Goal: Information Seeking & Learning: Learn about a topic

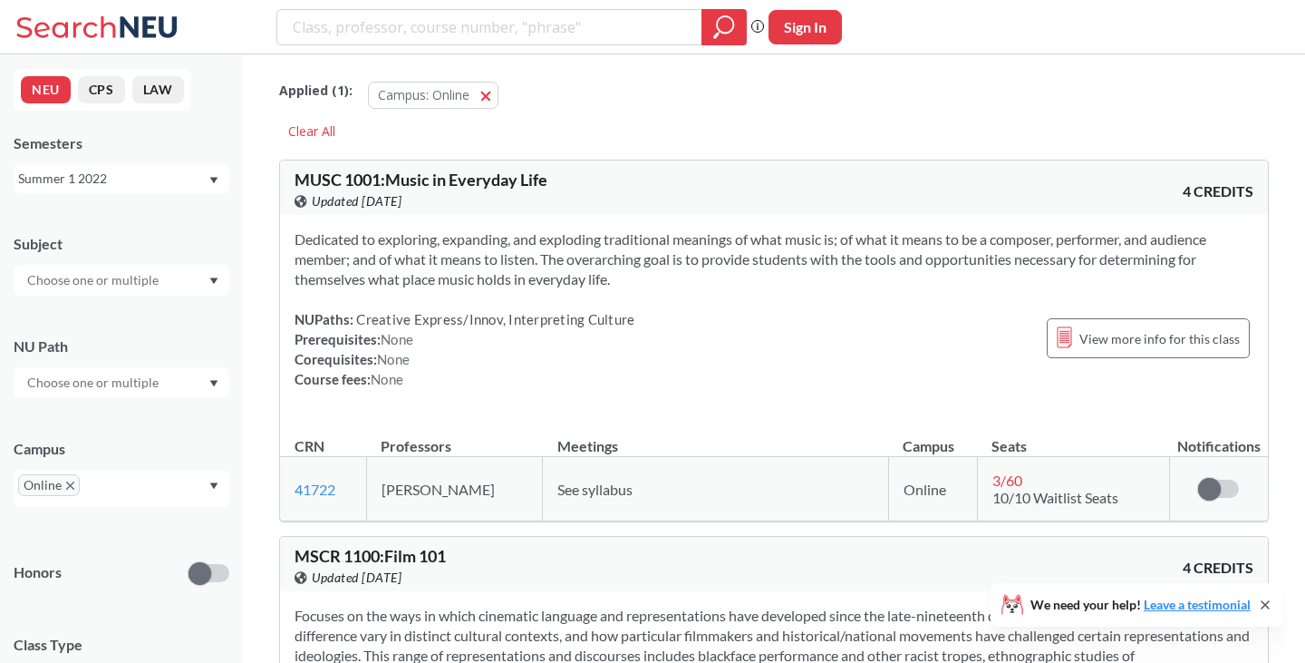
click at [206, 185] on div "Summer 1 2022" at bounding box center [112, 179] width 189 height 20
click at [148, 215] on div "Fall 2025" at bounding box center [126, 218] width 205 height 20
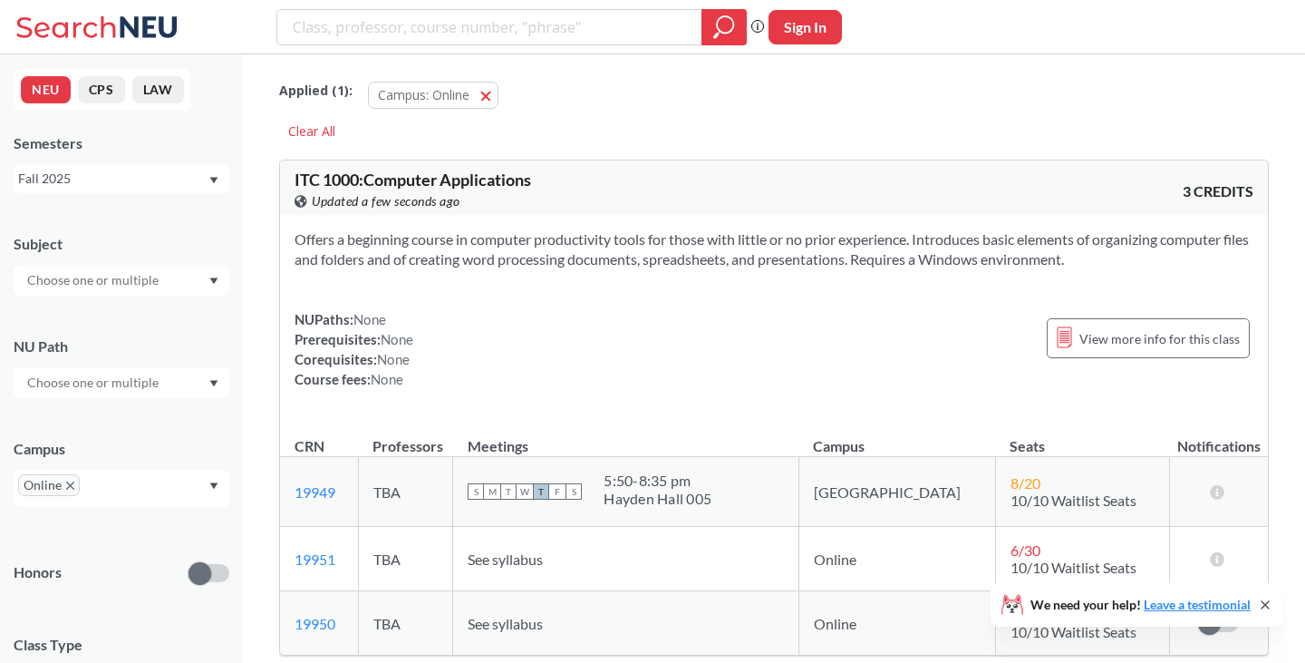
click at [716, 341] on div "NUPaths: None Prerequisites: None Corequisites: None Course fees: None View mor…" at bounding box center [774, 349] width 959 height 80
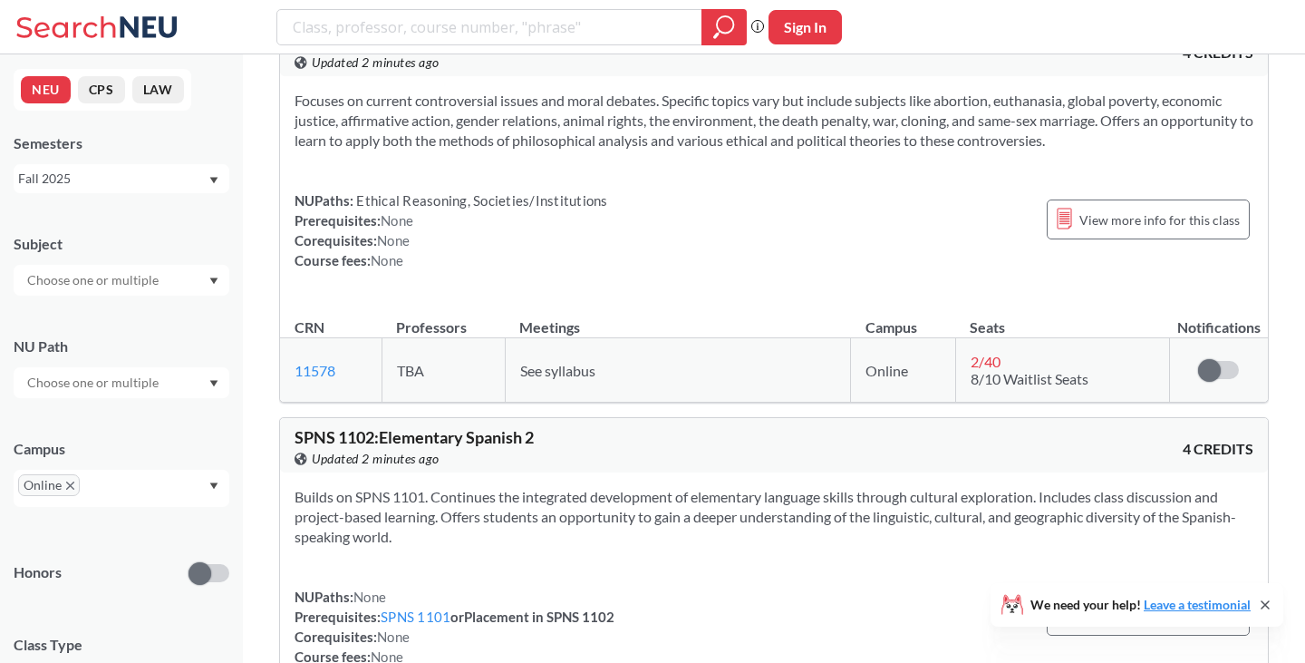
scroll to position [17160, 0]
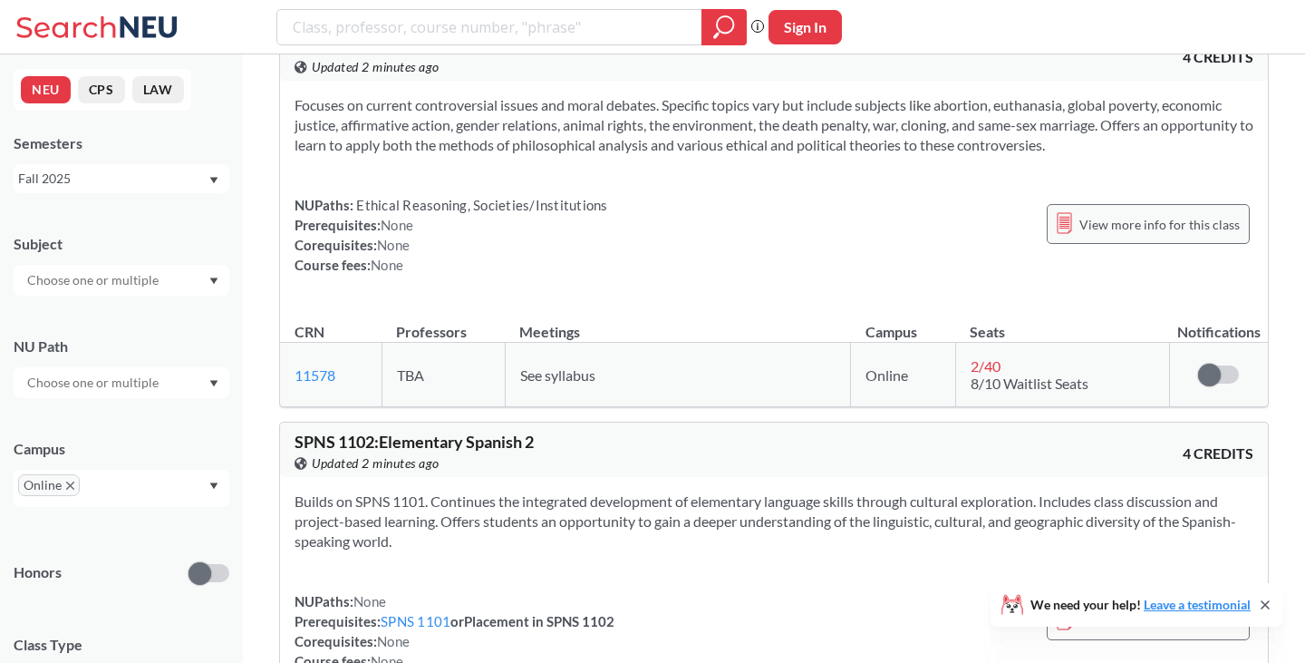
click at [1113, 236] on span "View more info for this class" at bounding box center [1159, 224] width 160 height 23
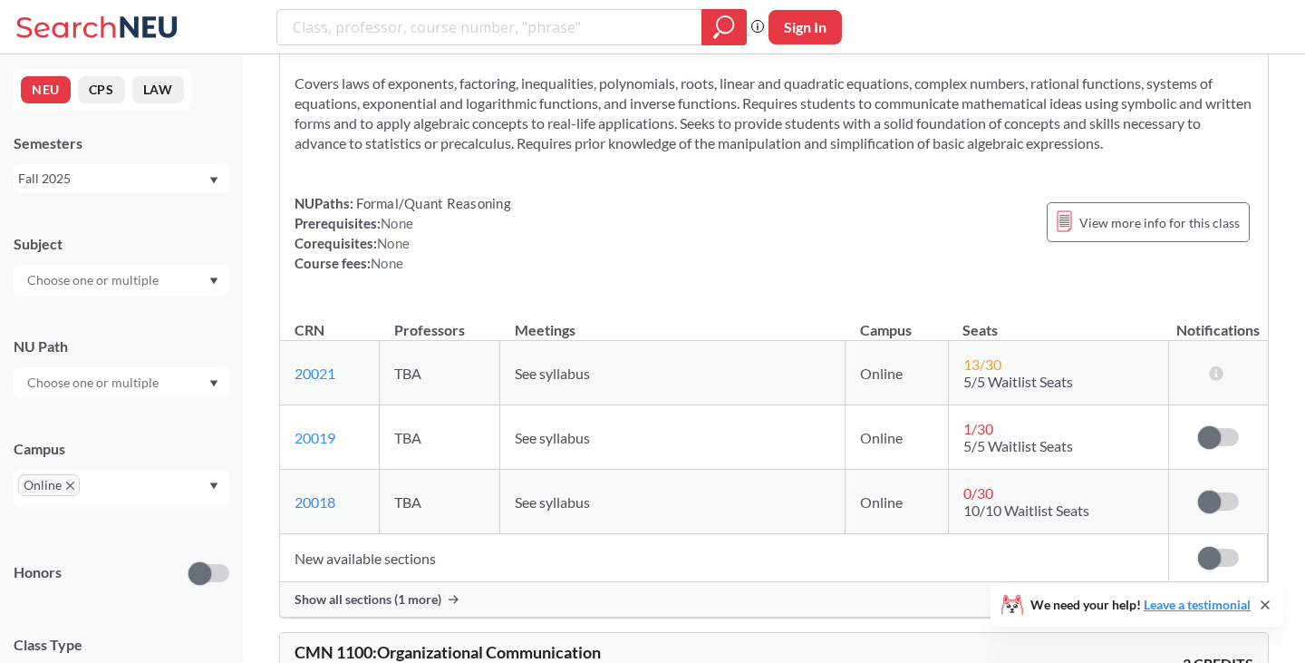
scroll to position [6433, 0]
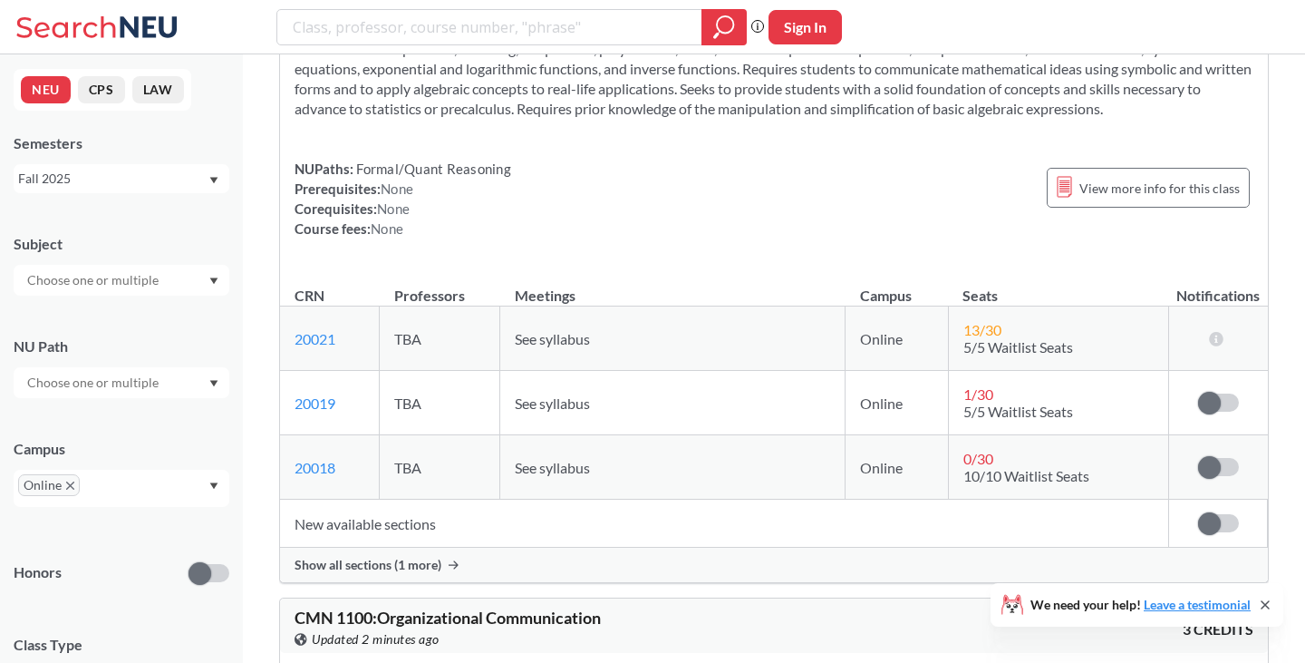
click at [179, 274] on div at bounding box center [122, 280] width 216 height 31
click at [176, 361] on p "Finance & Insurance" at bounding box center [126, 362] width 205 height 18
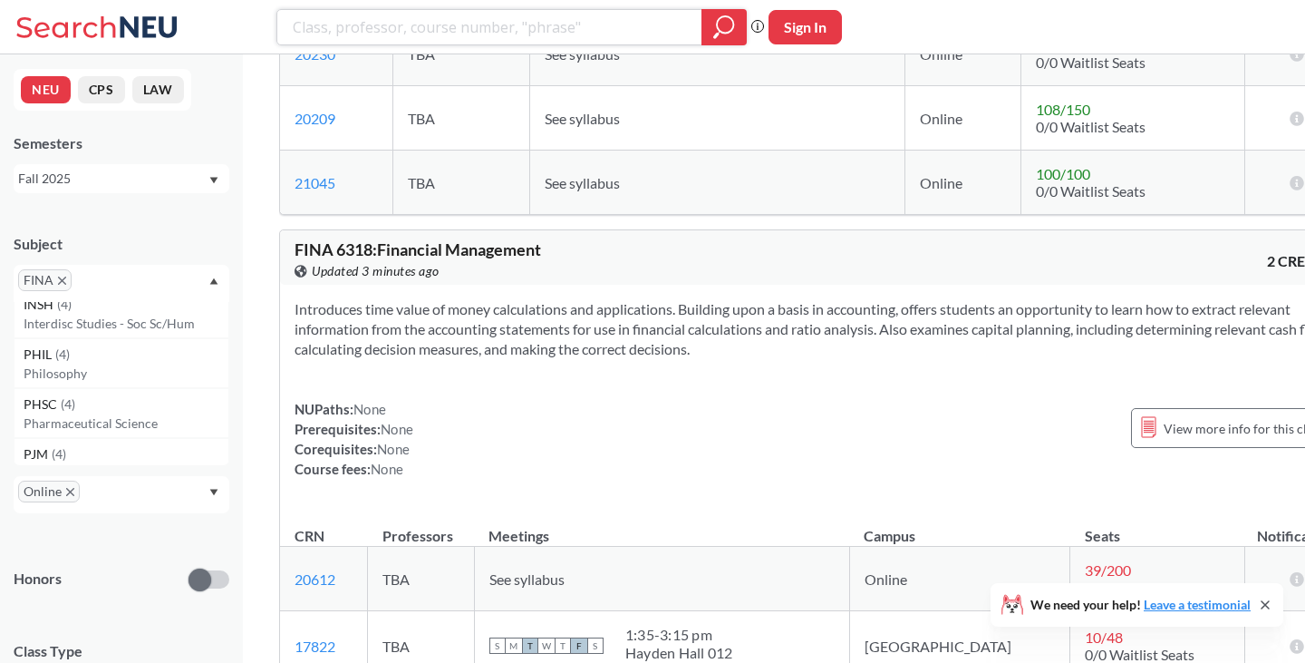
scroll to position [2433, 0]
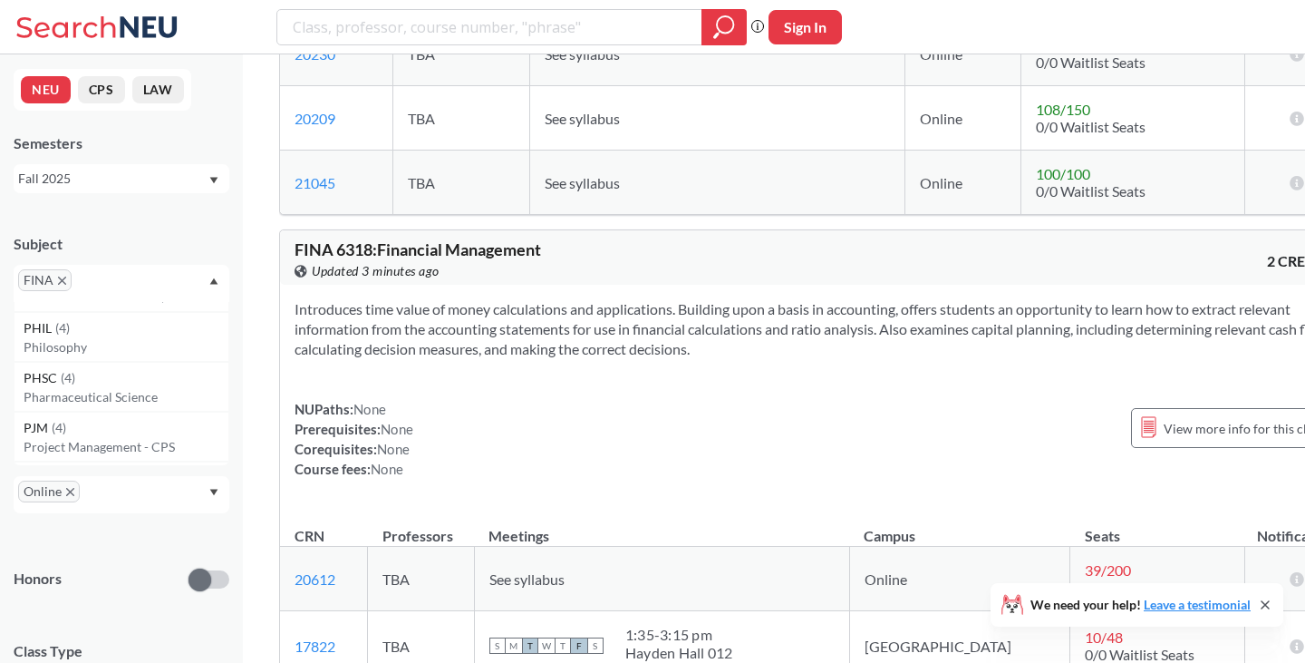
click at [58, 281] on icon "X to remove pill" at bounding box center [62, 280] width 8 height 8
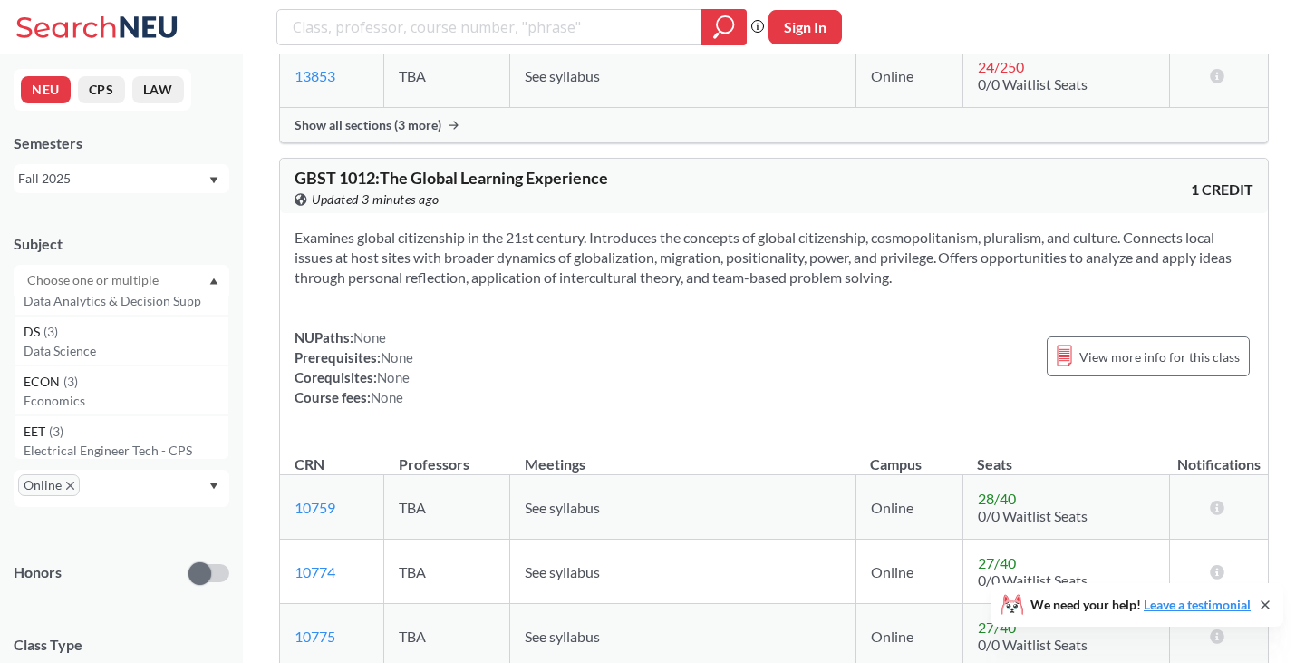
scroll to position [2869, 0]
click at [91, 395] on p "Economics" at bounding box center [126, 402] width 205 height 18
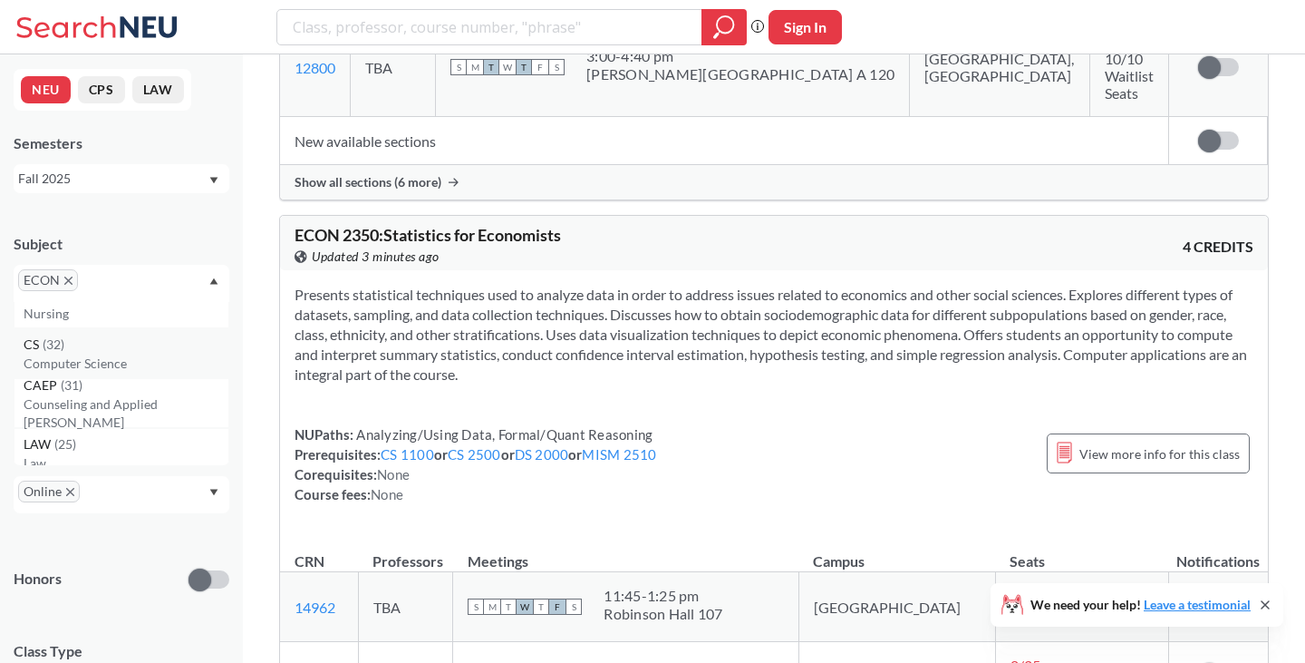
scroll to position [34, 0]
click at [68, 282] on icon "X to remove pill" at bounding box center [68, 280] width 8 height 8
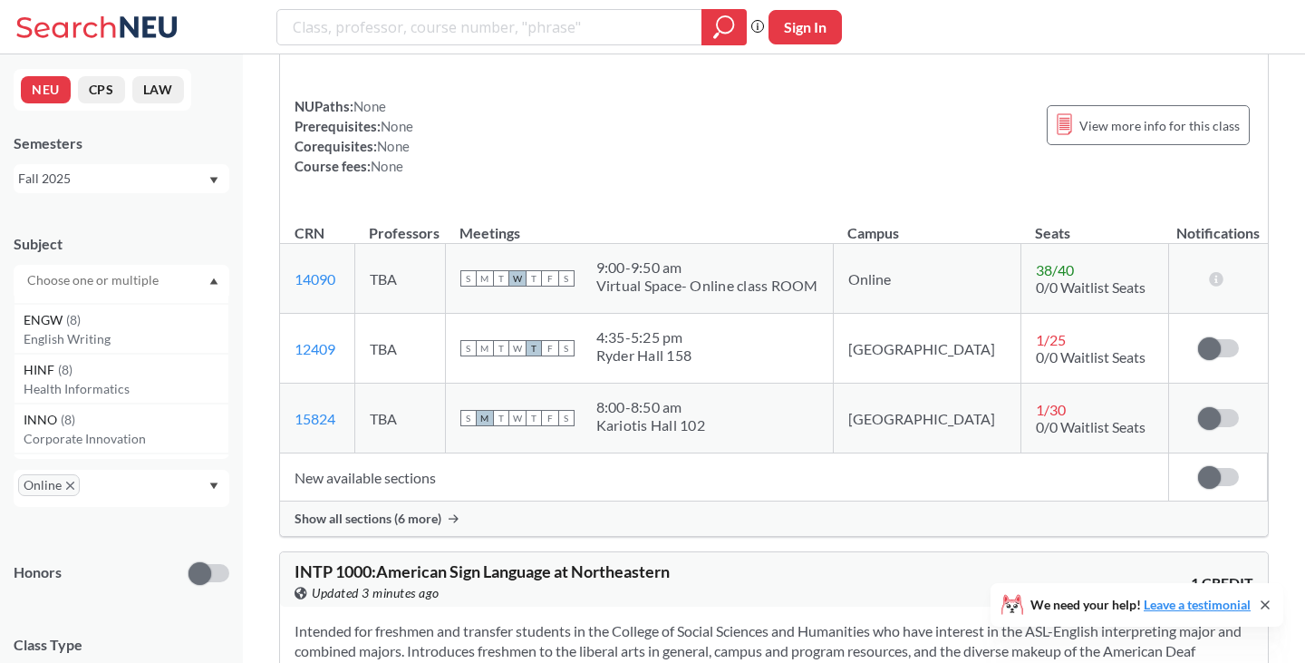
scroll to position [1271, 0]
click at [114, 358] on p "English Writing" at bounding box center [126, 356] width 205 height 18
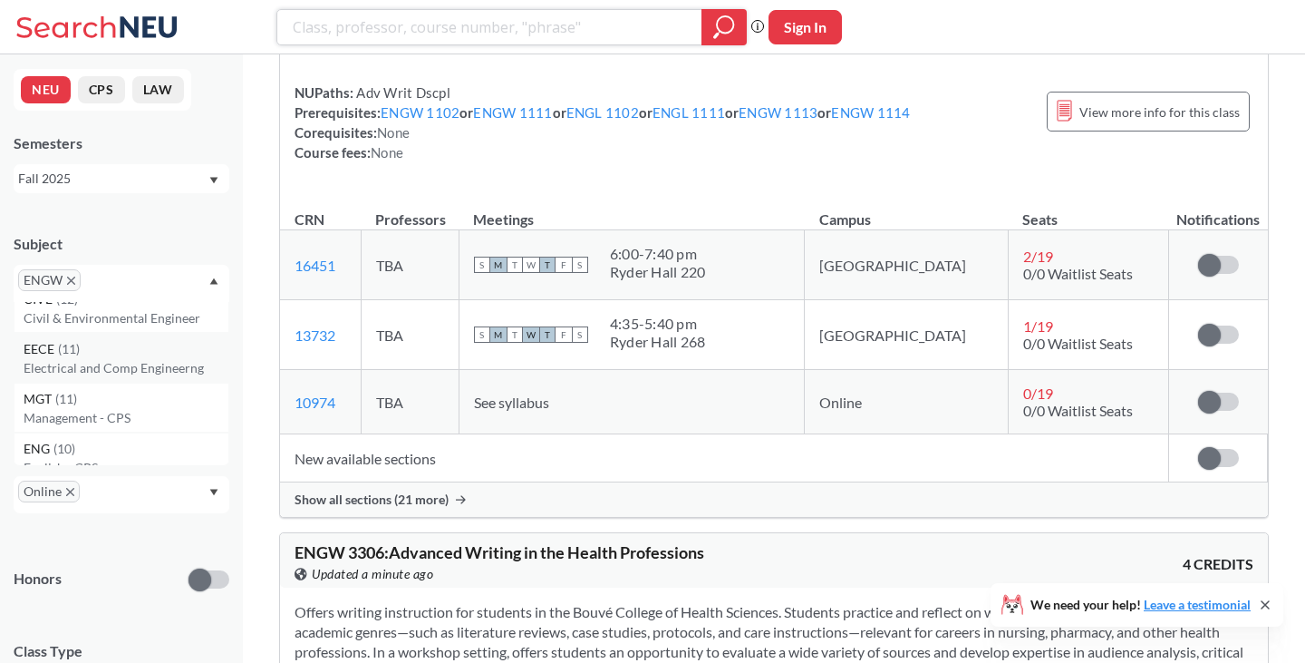
scroll to position [665, 0]
click at [102, 414] on p "Management - CPS" at bounding box center [126, 420] width 205 height 18
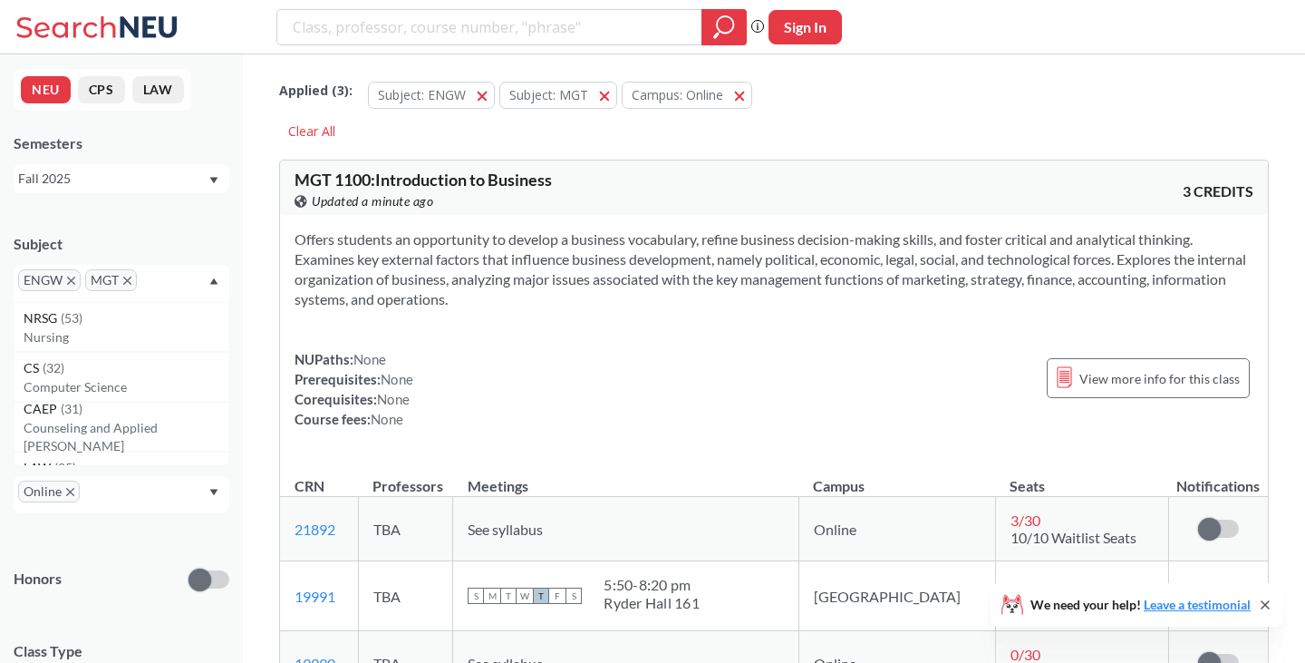
click at [73, 284] on icon "X to remove pill" at bounding box center [71, 280] width 8 height 8
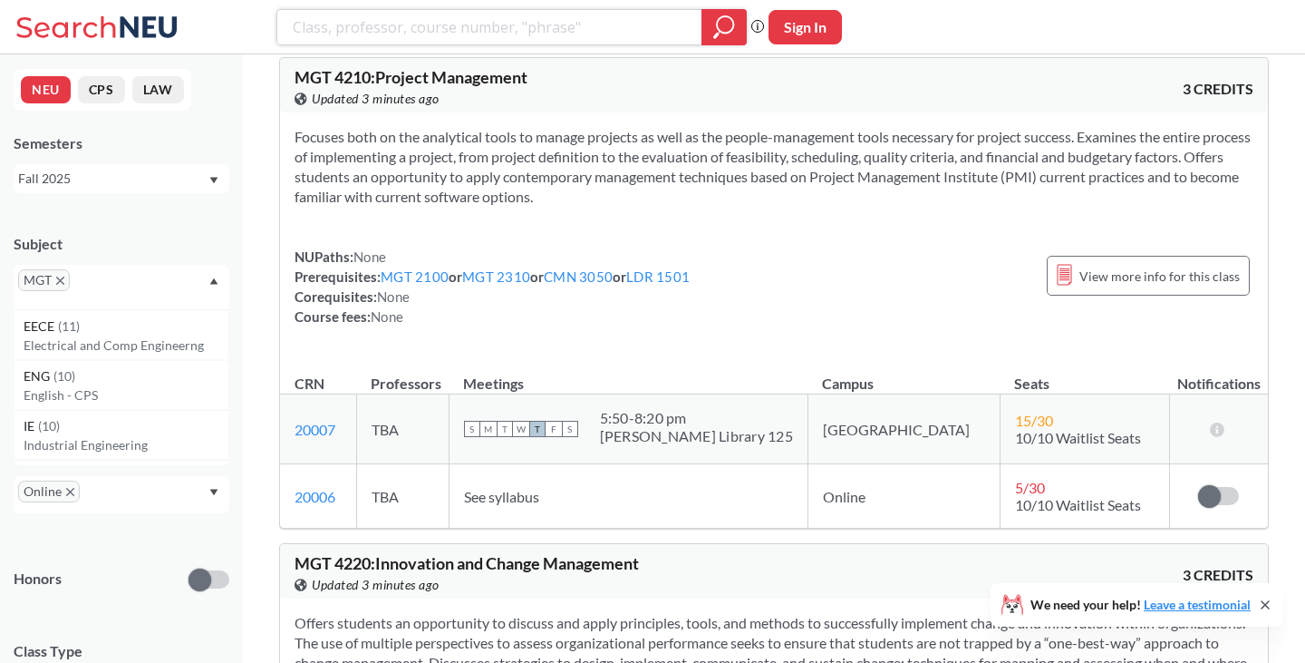
scroll to position [682, 0]
click at [59, 276] on span "MGT" at bounding box center [44, 280] width 52 height 22
click at [65, 375] on p "Accounting - CPS" at bounding box center [126, 377] width 205 height 18
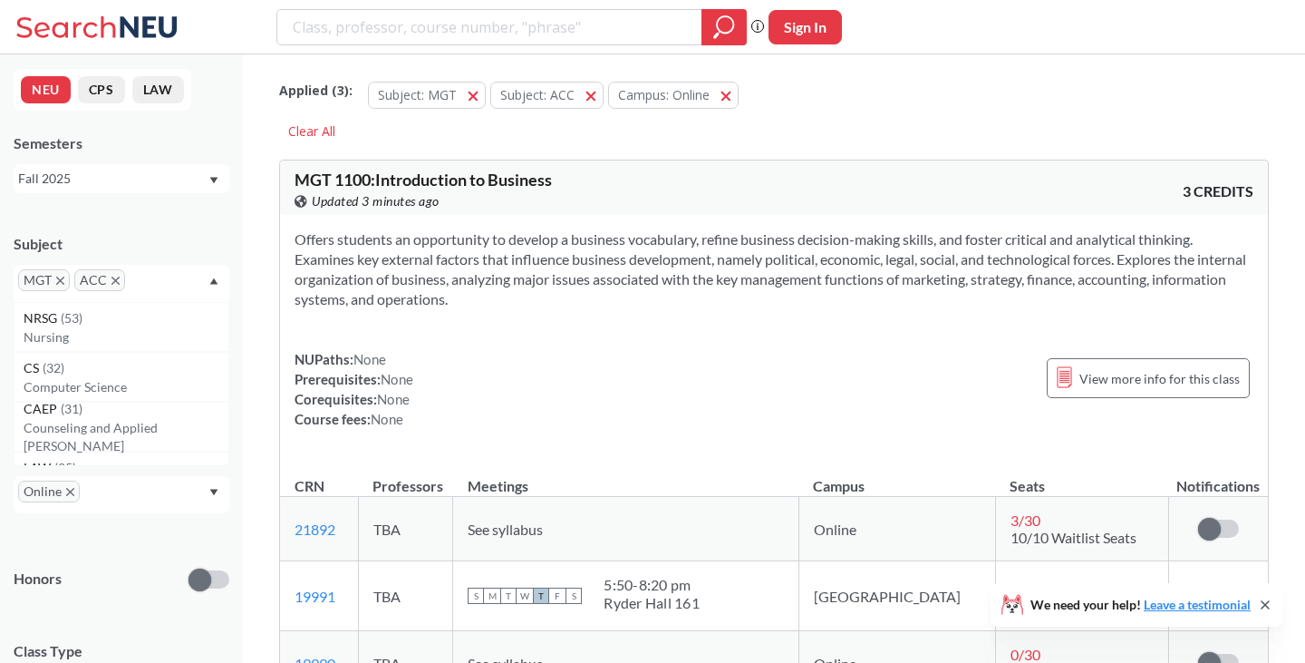
click at [60, 285] on span "MGT" at bounding box center [44, 280] width 52 height 22
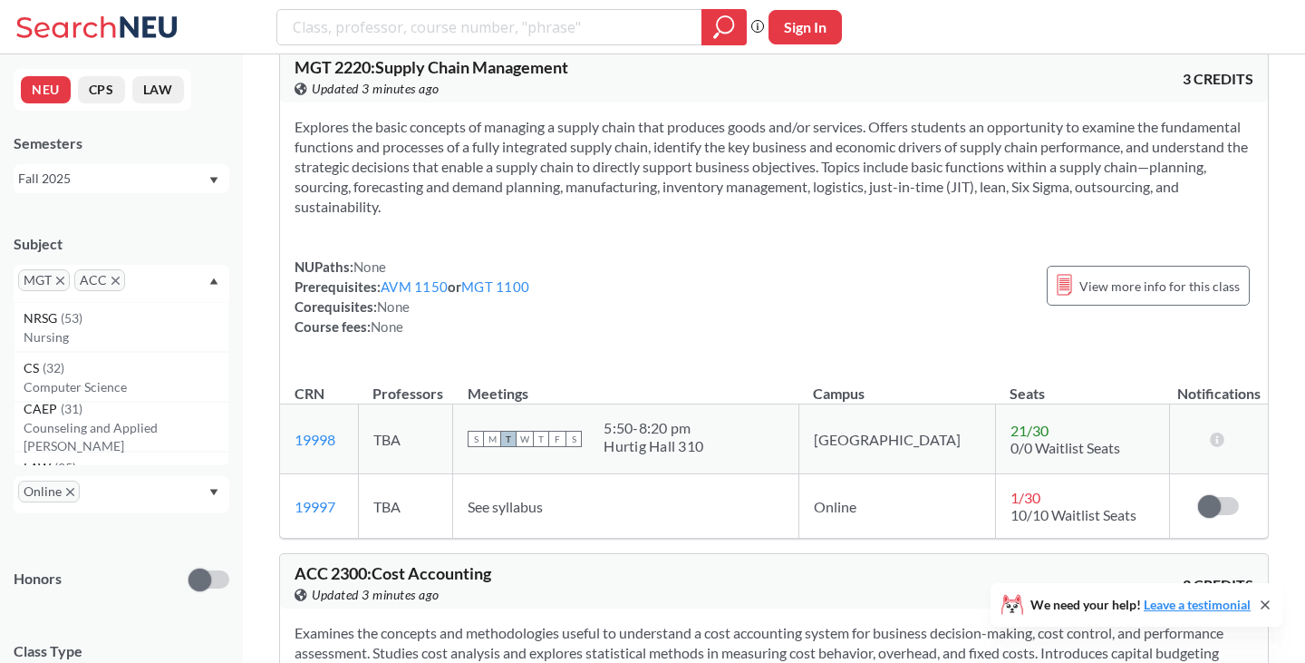
scroll to position [2230, 0]
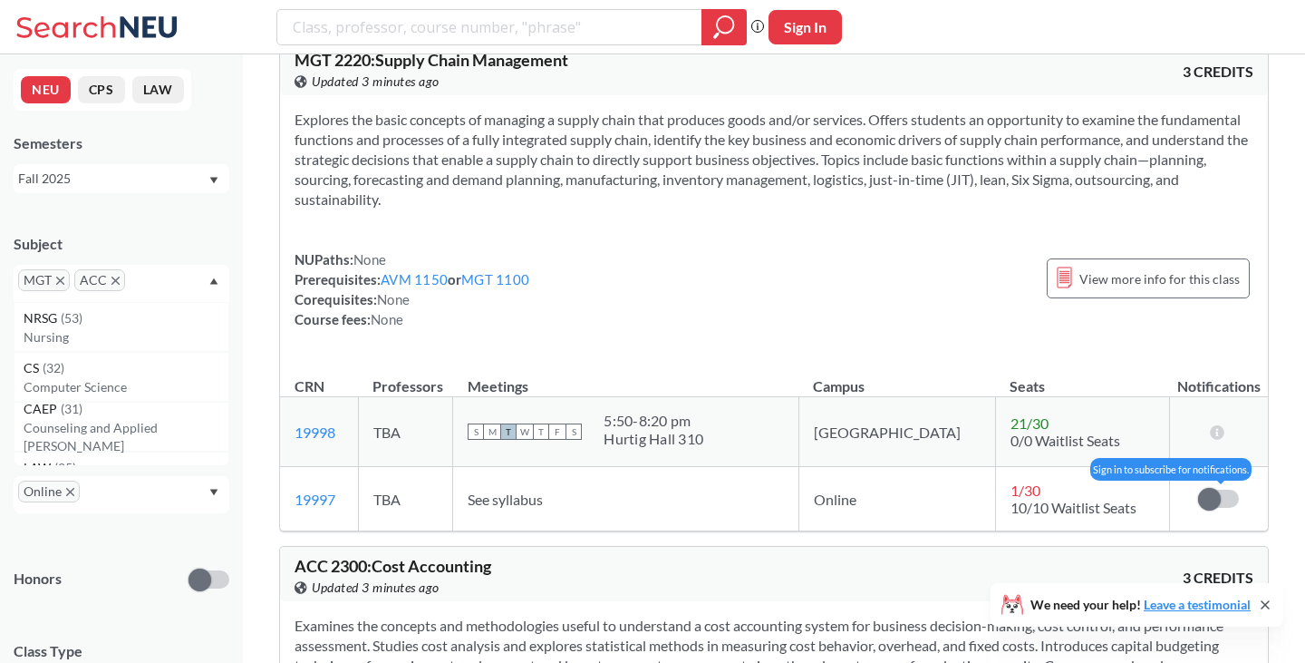
click at [1210, 495] on span at bounding box center [1209, 499] width 23 height 23
click at [1198, 489] on input "checkbox" at bounding box center [1198, 489] width 0 height 0
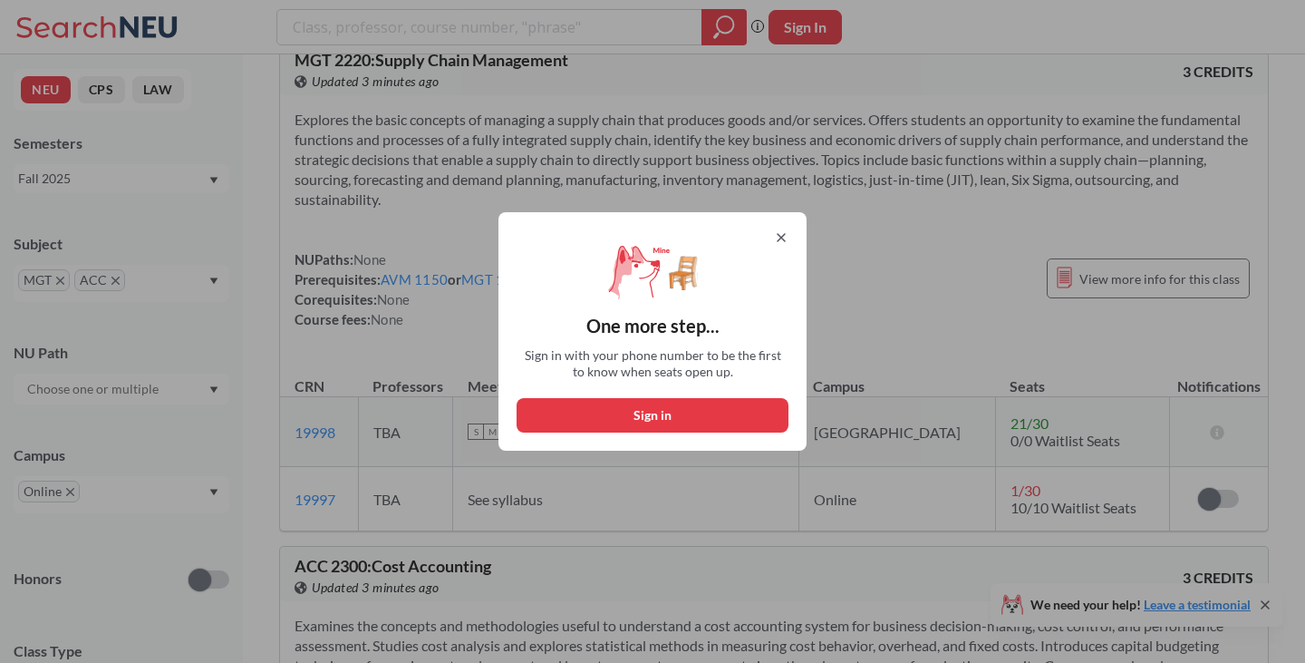
click at [780, 231] on icon at bounding box center [781, 237] width 15 height 15
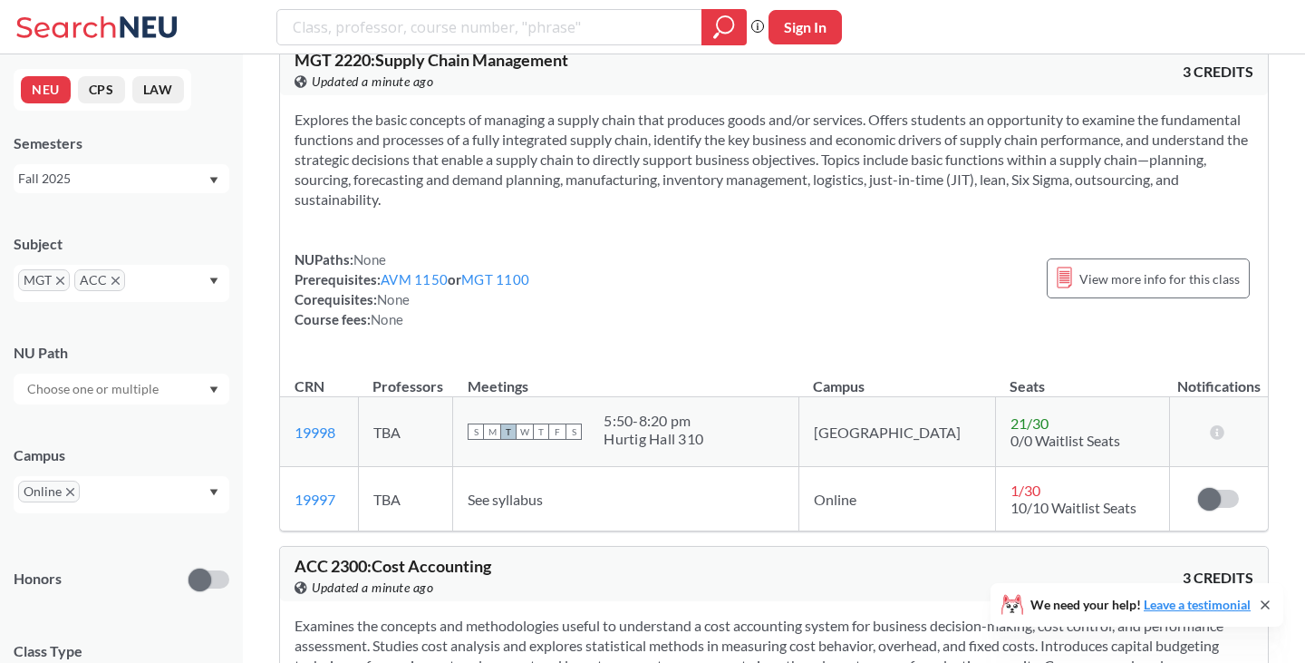
click at [117, 283] on icon "X to remove pill" at bounding box center [115, 280] width 8 height 8
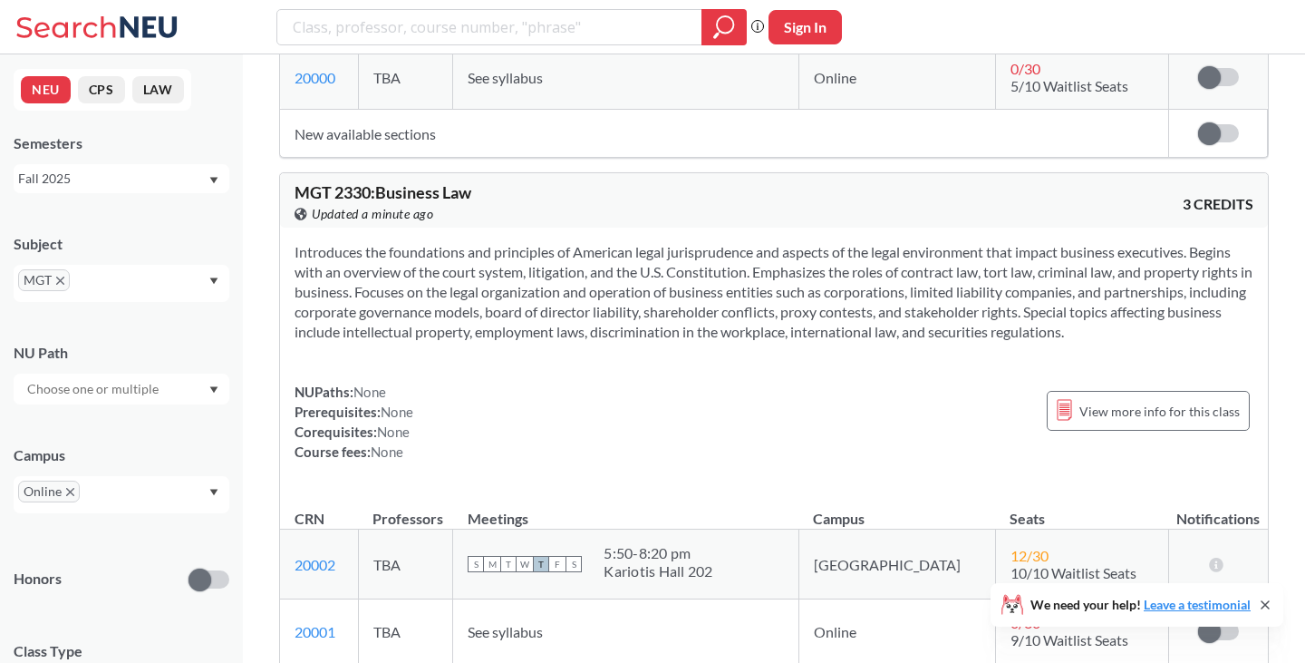
click at [64, 281] on span "MGT" at bounding box center [44, 280] width 52 height 22
click at [64, 286] on span "MGT" at bounding box center [44, 280] width 52 height 22
click at [61, 281] on icon "X to remove pill" at bounding box center [60, 280] width 8 height 8
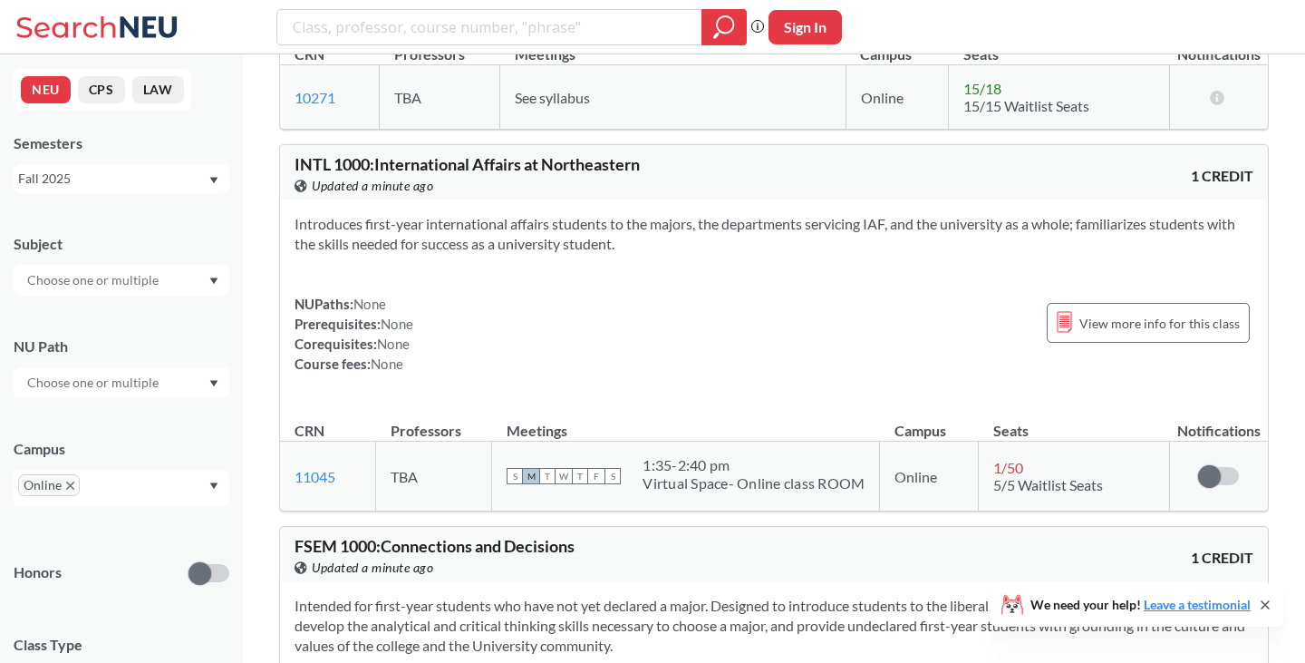
click at [190, 280] on div at bounding box center [122, 280] width 216 height 31
click at [121, 401] on p "Psychology" at bounding box center [126, 408] width 205 height 18
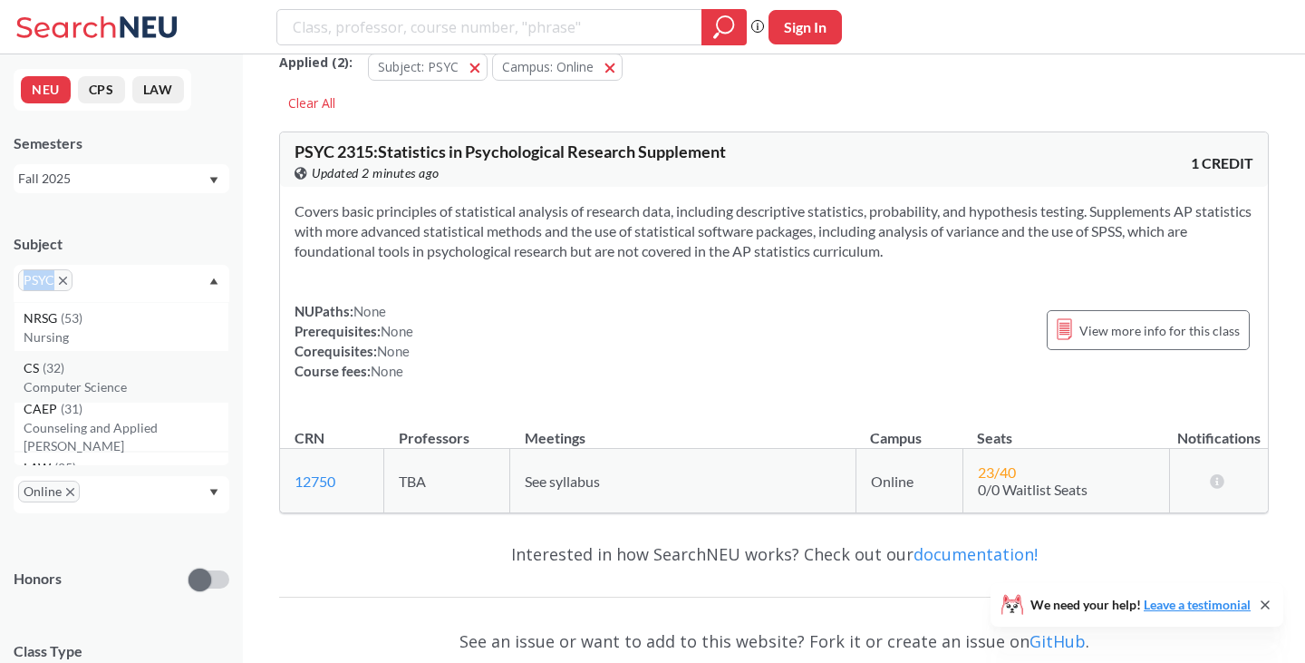
drag, startPoint x: 64, startPoint y: 284, endPoint x: 100, endPoint y: 372, distance: 95.6
click at [100, 302] on div "PSYC NRSG ( 53 ) Nursing CS ( 32 ) Computer Science CAEP ( 31 ) Counseling and …" at bounding box center [122, 283] width 216 height 37
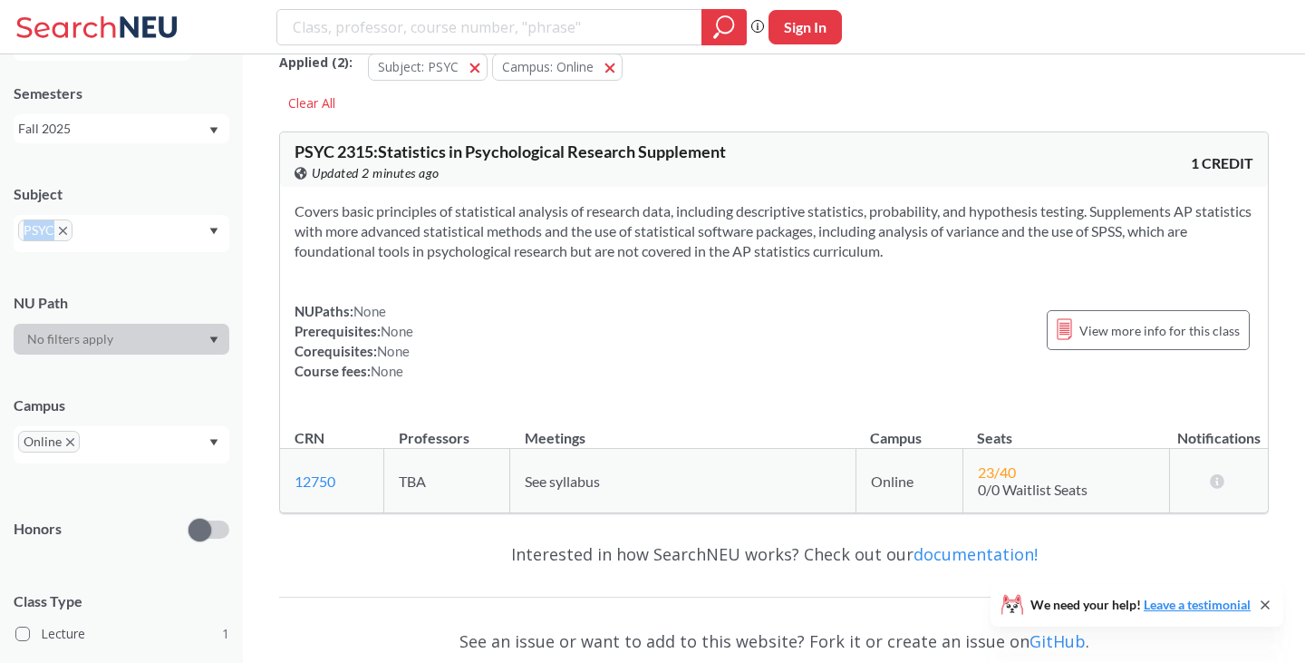
scroll to position [51, 0]
click at [64, 233] on icon "X to remove pill" at bounding box center [63, 230] width 8 height 8
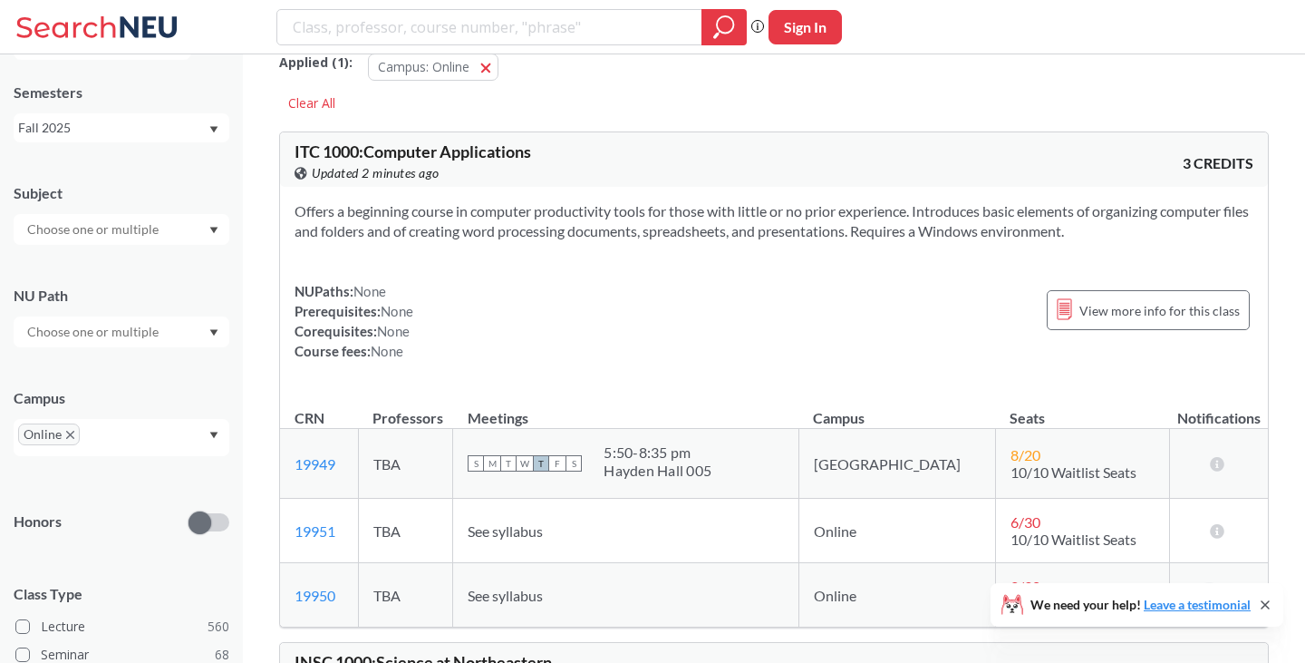
click at [94, 235] on input "text" at bounding box center [94, 229] width 152 height 22
click at [129, 305] on p "Electrical and Comp Engineerng" at bounding box center [126, 306] width 205 height 18
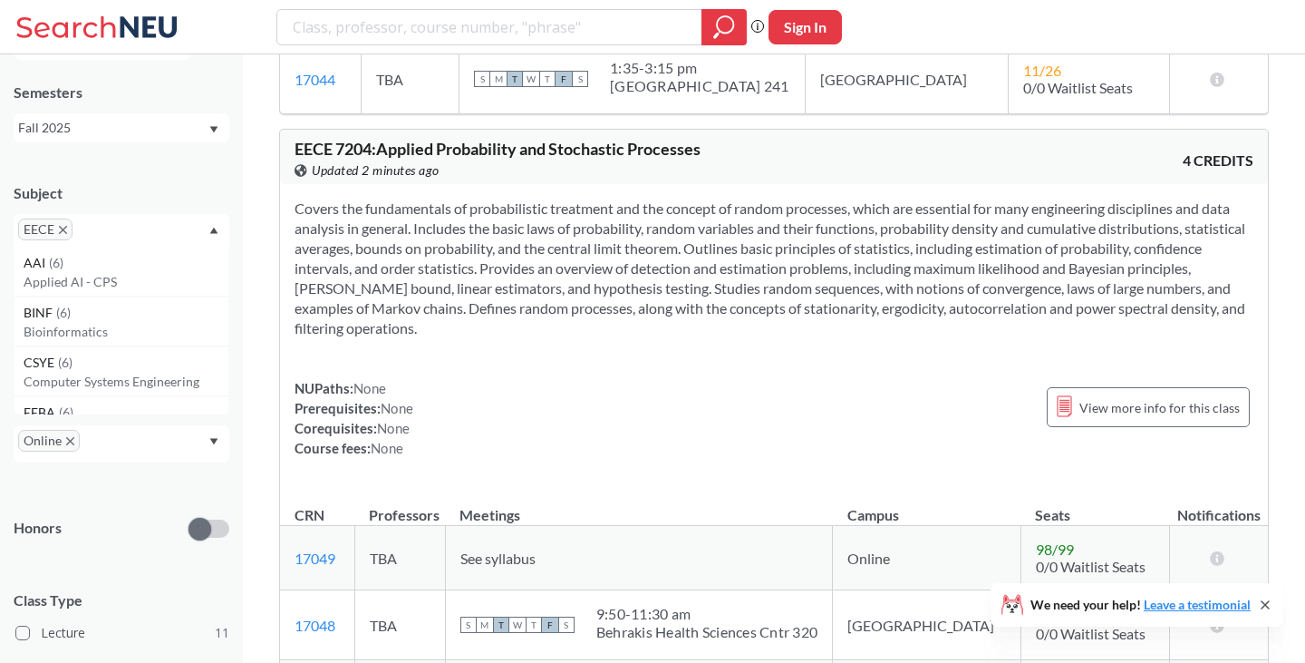
scroll to position [1498, 0]
click at [61, 224] on span "EECE" at bounding box center [45, 229] width 54 height 22
click at [64, 227] on icon "X to remove pill" at bounding box center [63, 230] width 8 height 8
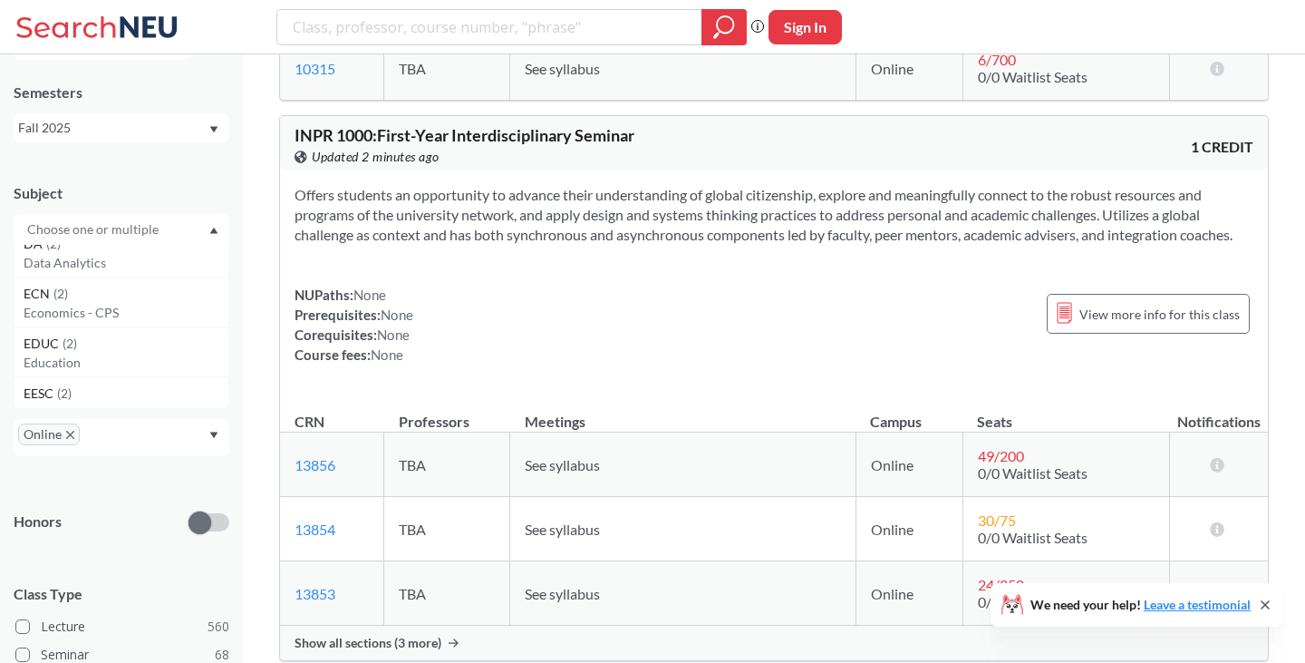
scroll to position [3845, 0]
click at [95, 318] on p "Economics - CPS" at bounding box center [126, 323] width 205 height 18
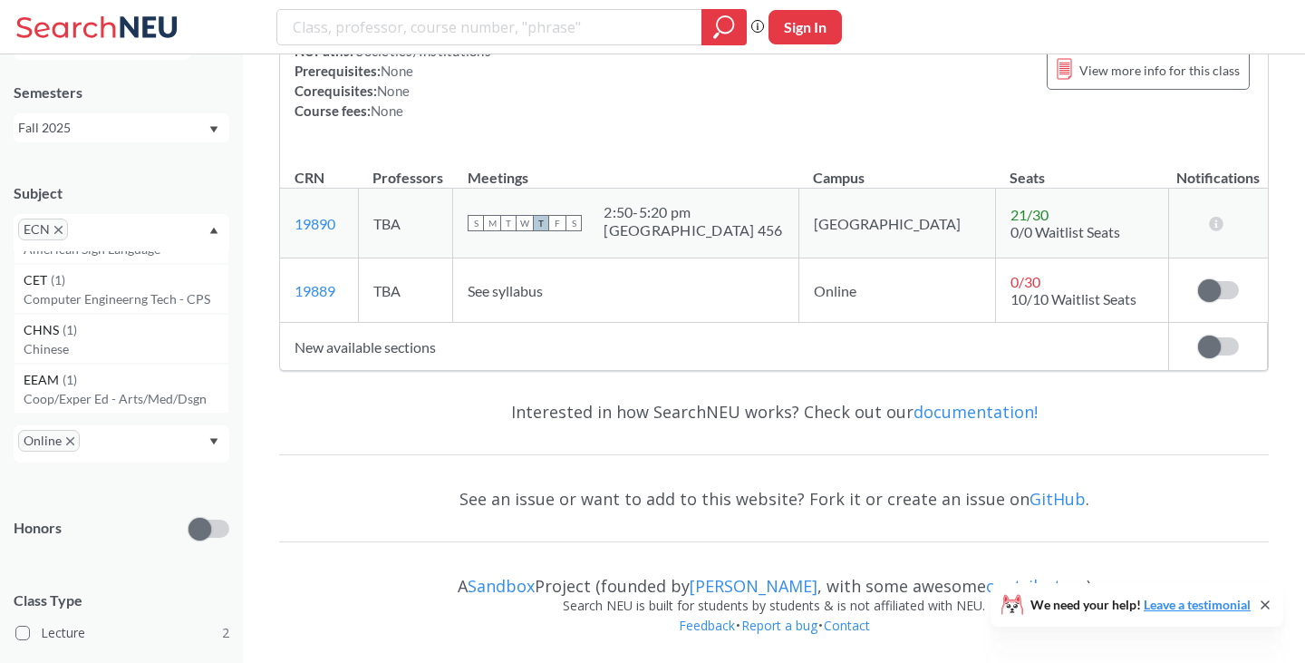
scroll to position [4665, 0]
